Goal: Use online tool/utility

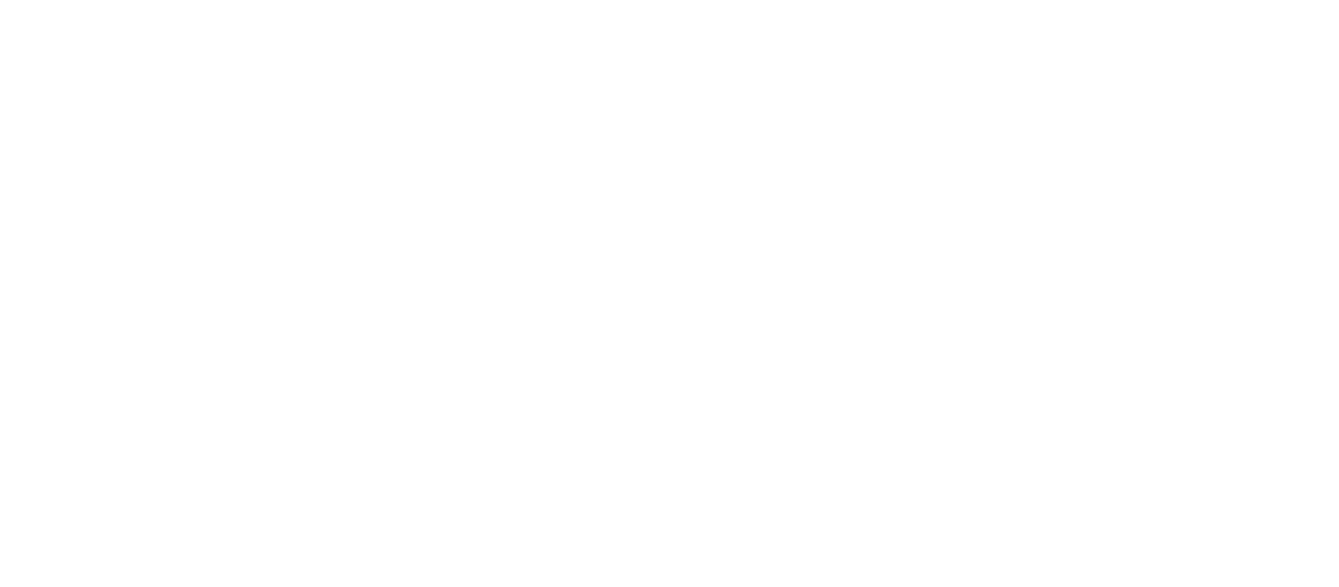
drag, startPoint x: 0, startPoint y: 0, endPoint x: 265, endPoint y: 105, distance: 284.7
click at [265, 105] on div at bounding box center [669, 293] width 1339 height 587
click at [339, 196] on div at bounding box center [669, 293] width 1339 height 587
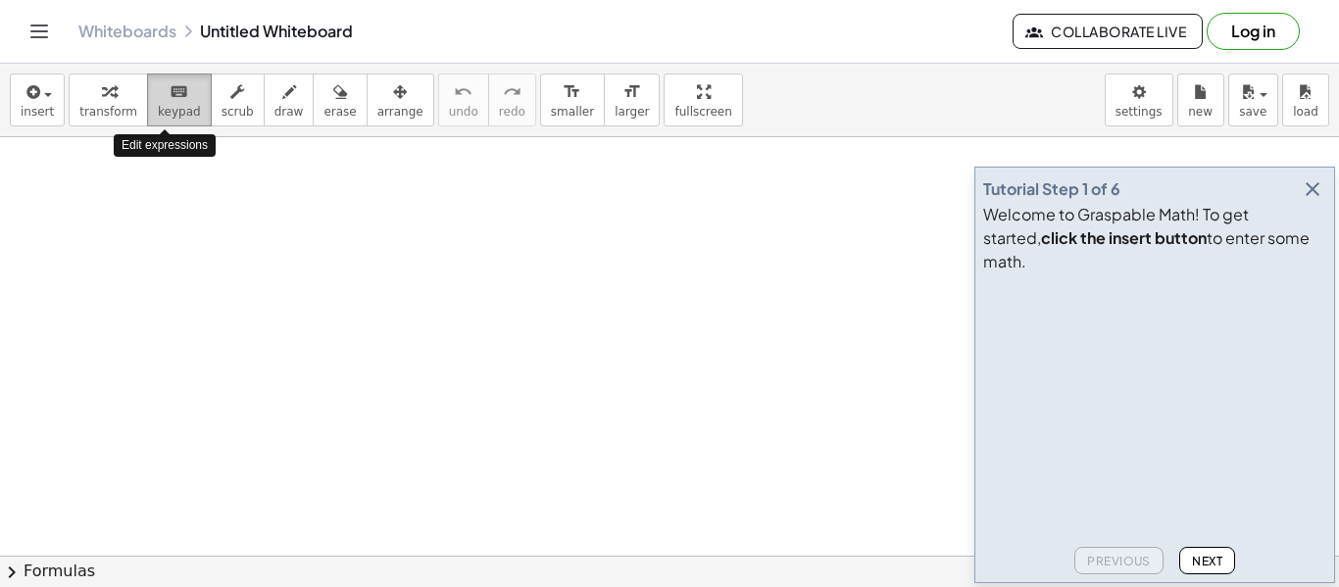
click at [170, 94] on icon "keyboard" at bounding box center [179, 92] width 19 height 24
drag, startPoint x: 74, startPoint y: 183, endPoint x: 103, endPoint y: 260, distance: 81.9
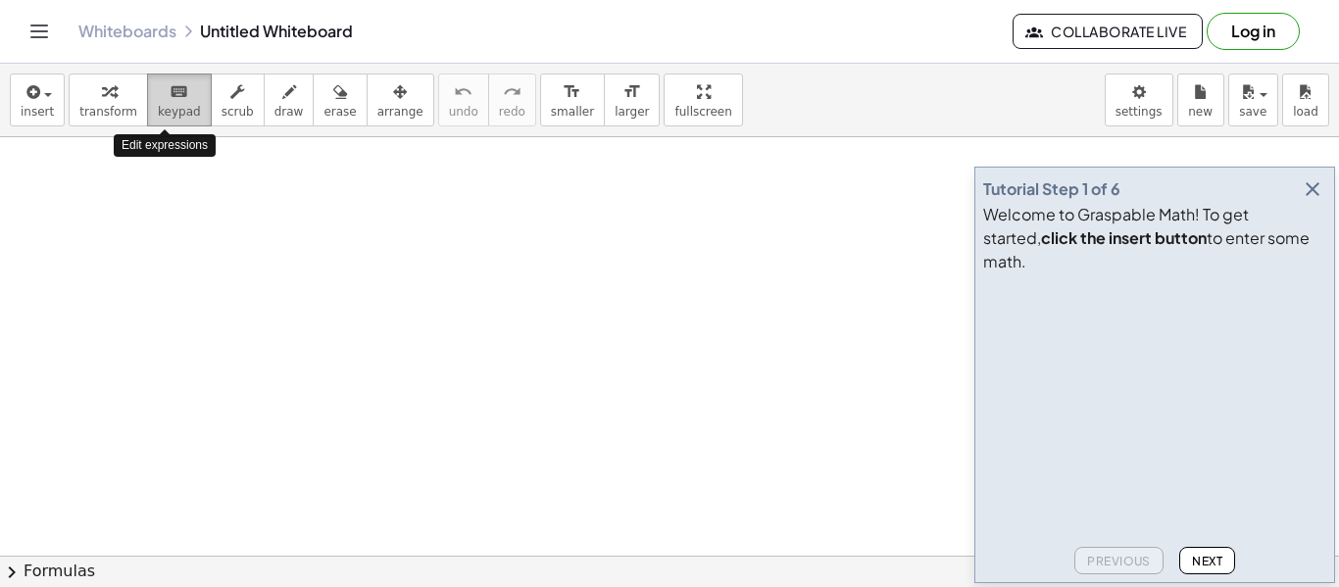
click at [175, 82] on div "keyboard" at bounding box center [179, 91] width 43 height 24
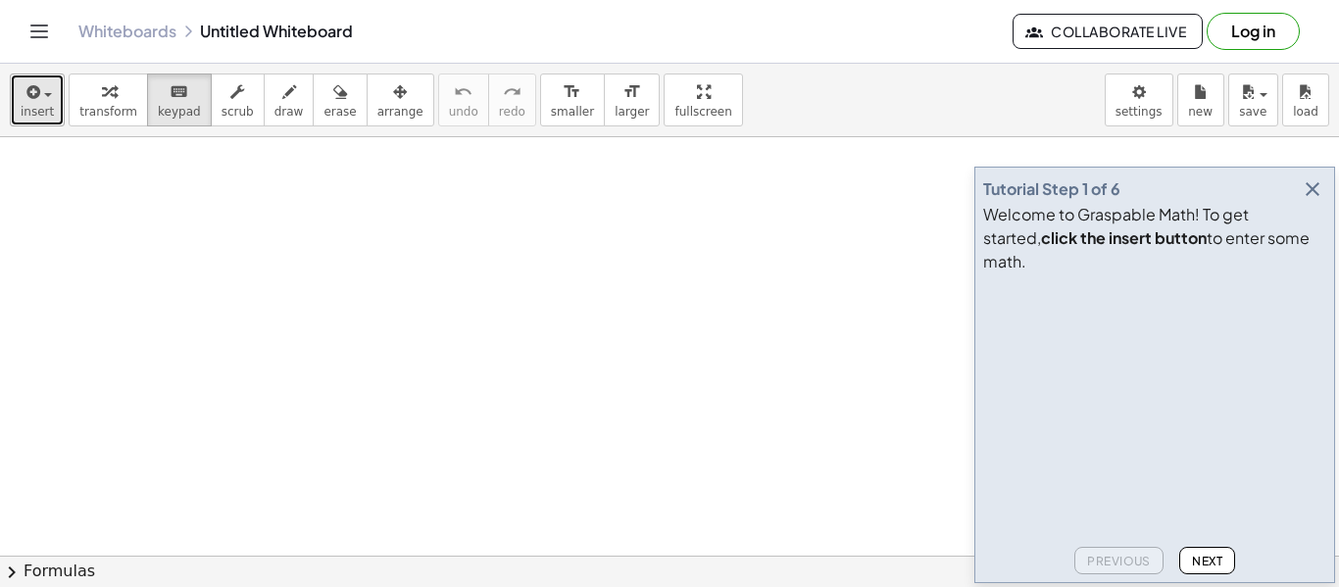
click at [54, 90] on button "insert" at bounding box center [37, 100] width 55 height 53
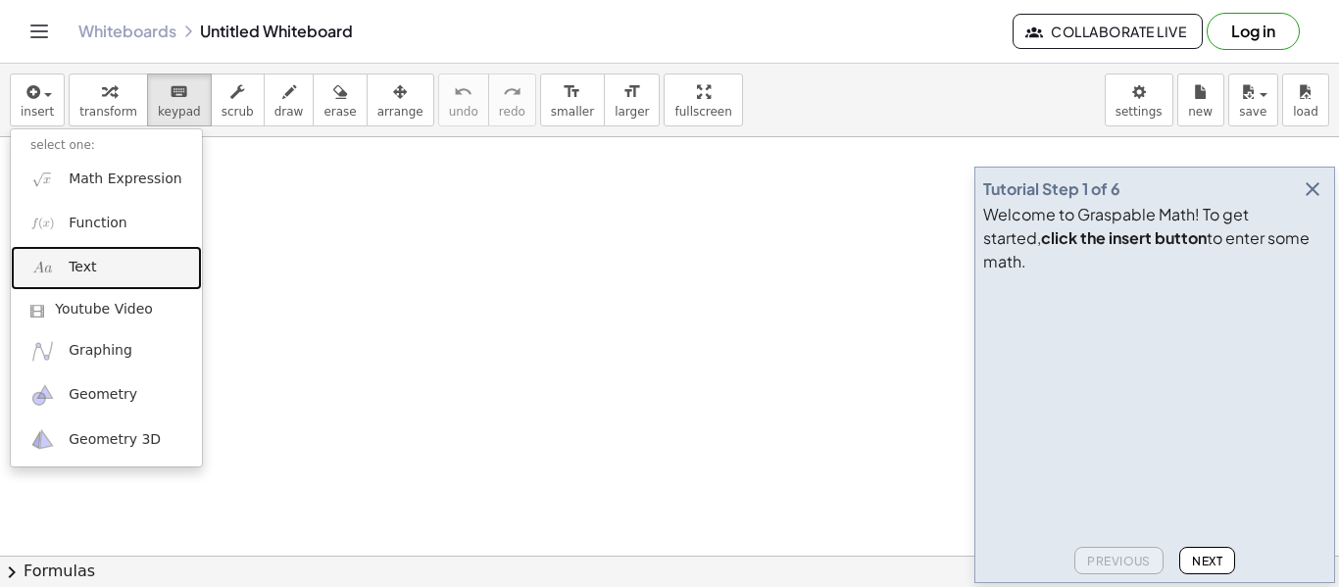
click at [91, 279] on link "Text" at bounding box center [106, 268] width 191 height 44
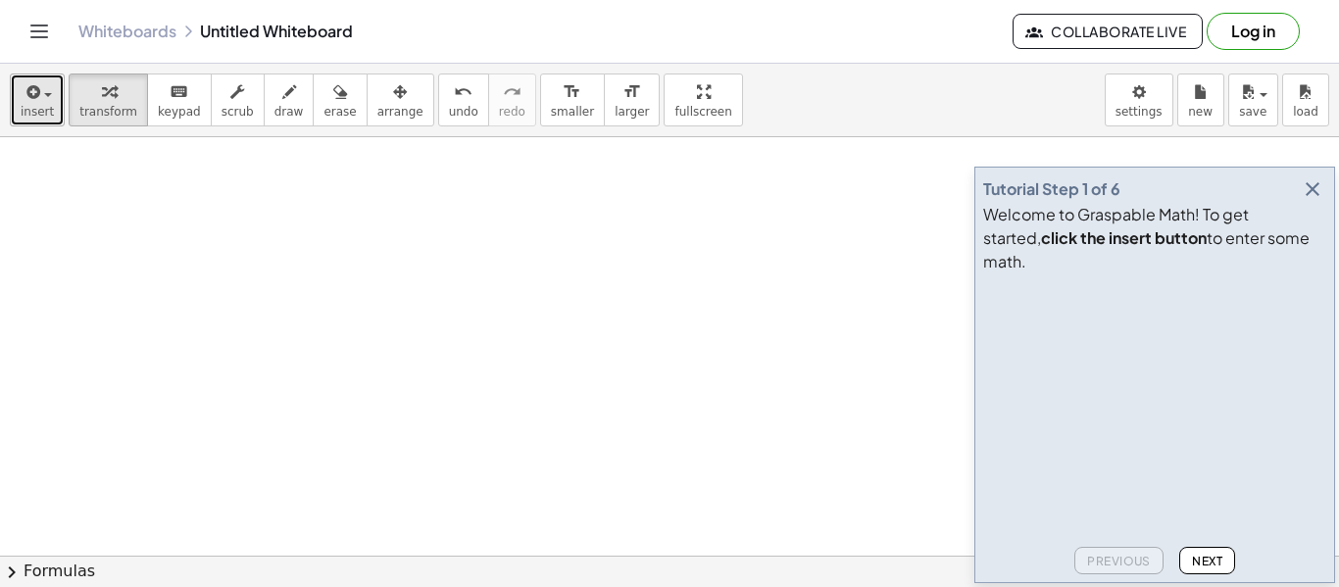
click at [25, 105] on span "insert" at bounding box center [37, 112] width 33 height 14
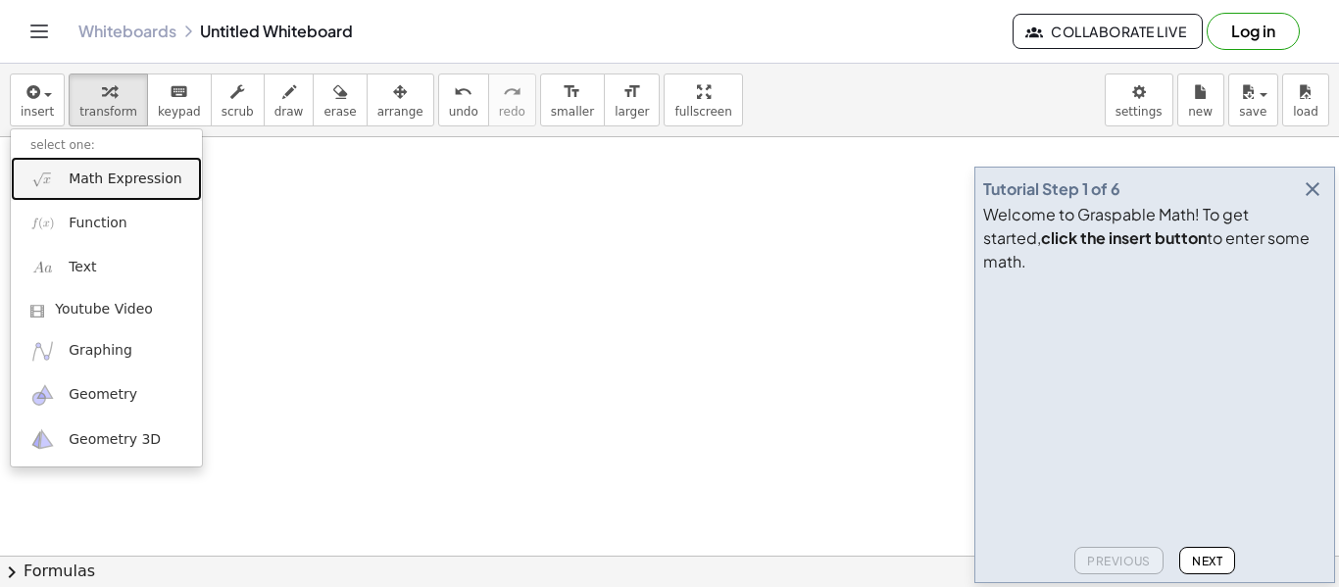
click at [89, 179] on span "Math Expression" at bounding box center [125, 180] width 113 height 20
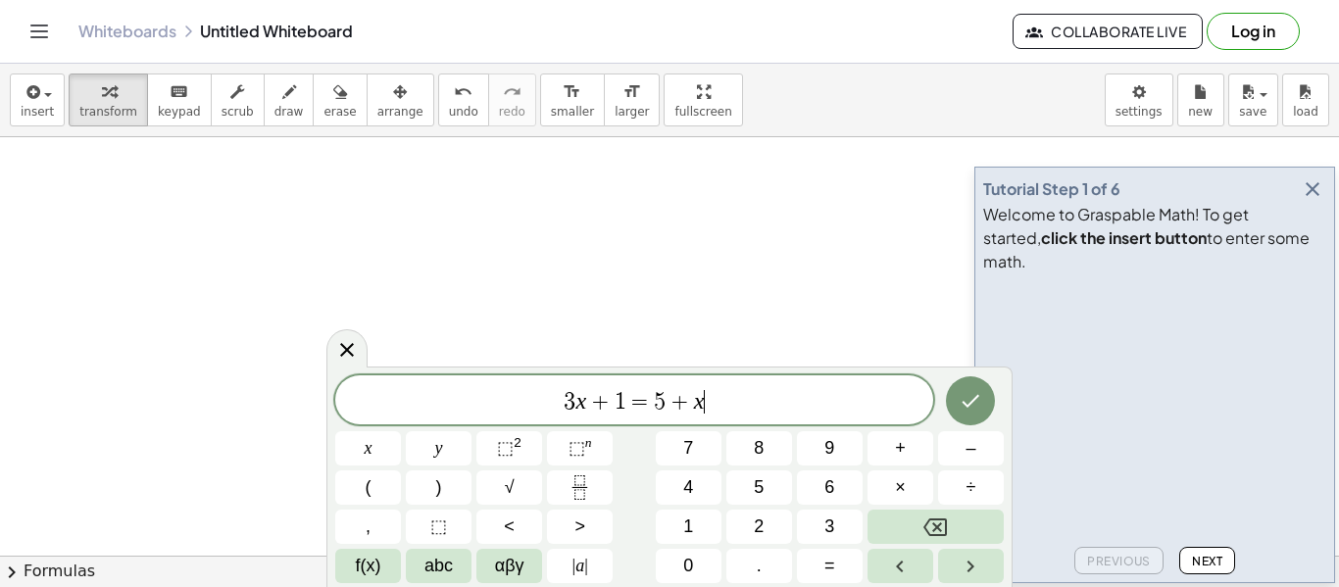
scroll to position [181, 0]
drag, startPoint x: 774, startPoint y: 399, endPoint x: 519, endPoint y: 404, distance: 255.9
click at [519, 404] on span "3 x + 1 = 5 + x" at bounding box center [634, 401] width 598 height 27
